Goal: Information Seeking & Learning: Understand process/instructions

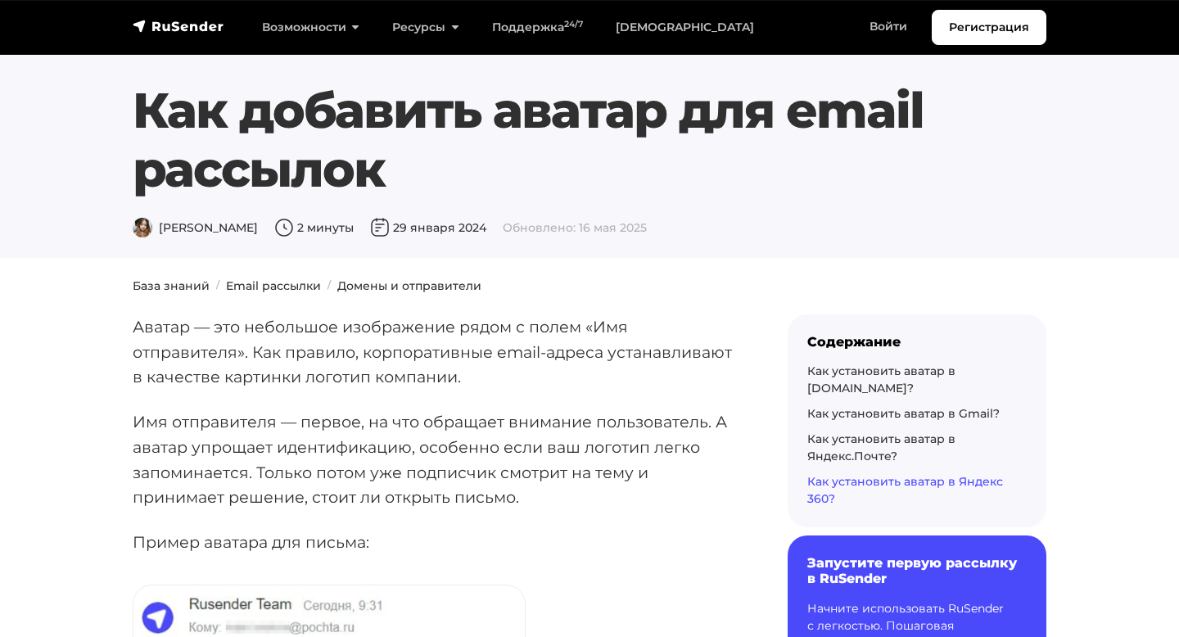
scroll to position [6963, 0]
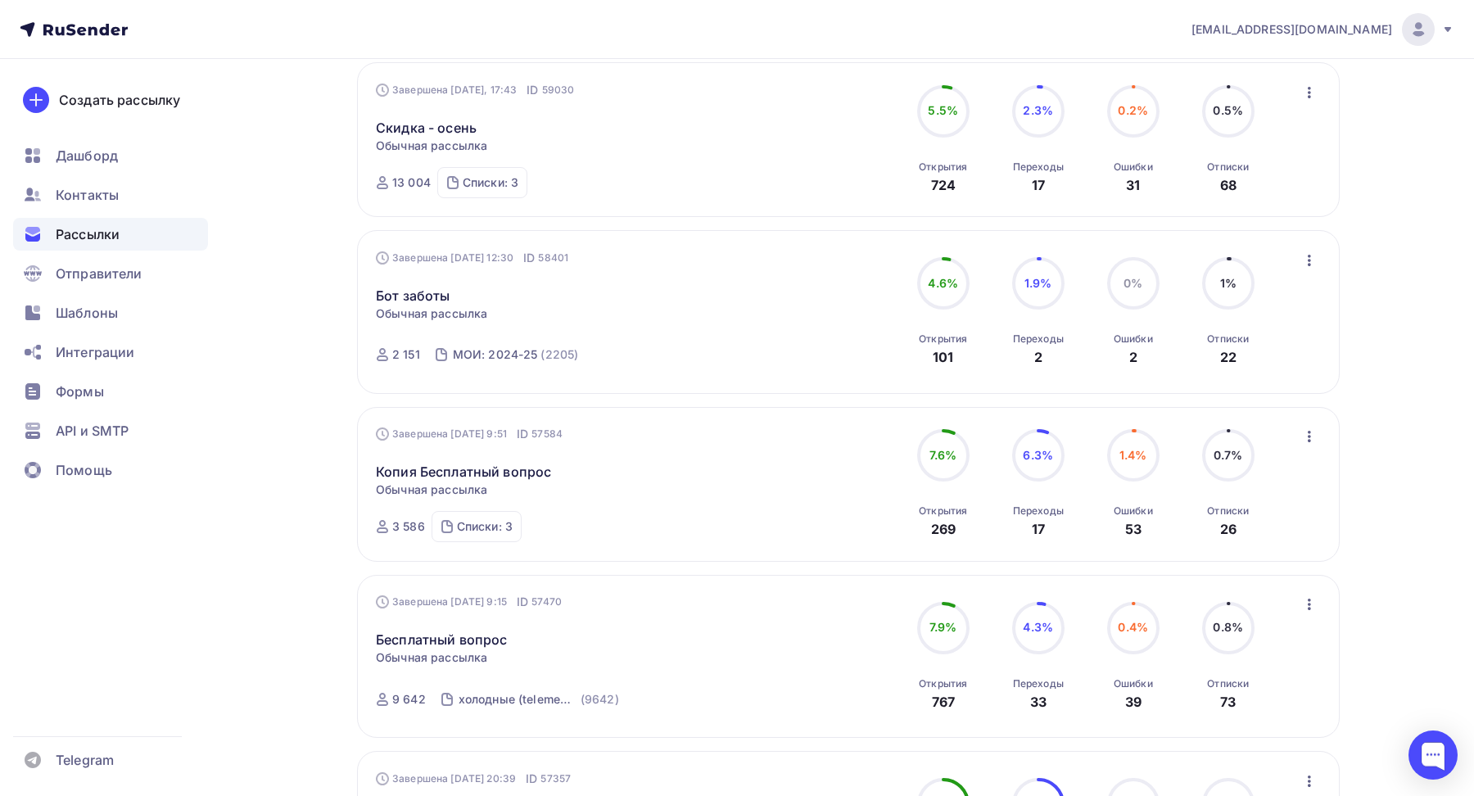
scroll to position [256, 0]
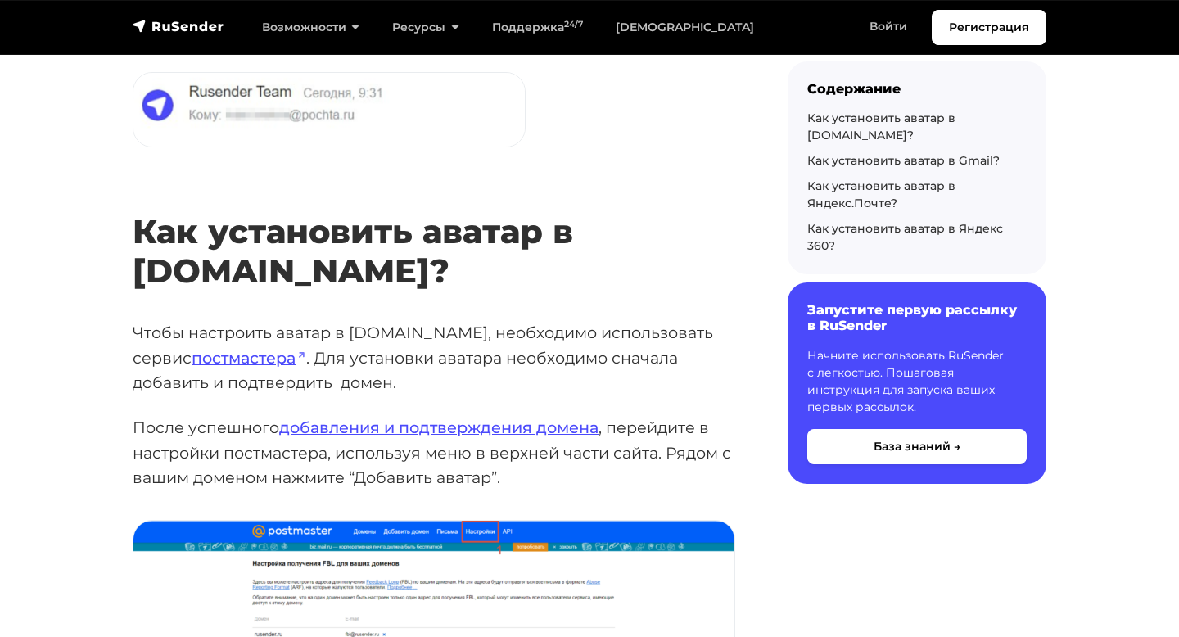
scroll to position [512, 0]
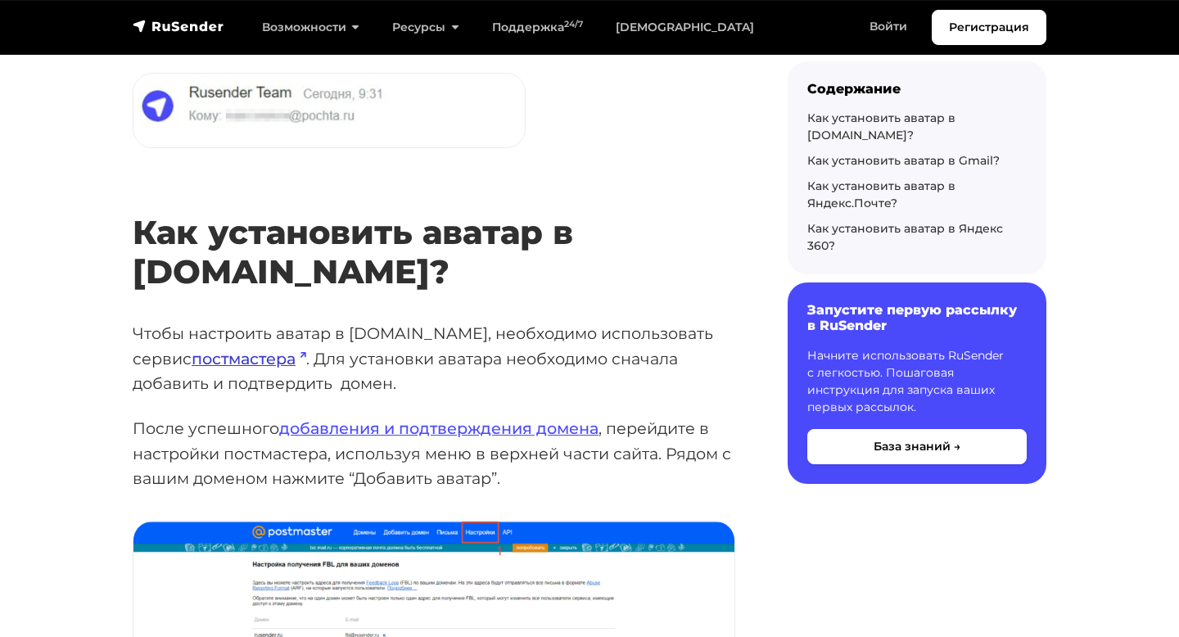
click at [211, 349] on link "постмастера" at bounding box center [249, 359] width 115 height 20
click at [428, 419] on link "добавления и подтверждения домена" at bounding box center [438, 429] width 319 height 20
click at [201, 349] on link "постмастера" at bounding box center [249, 359] width 115 height 20
